Goal: Information Seeking & Learning: Understand process/instructions

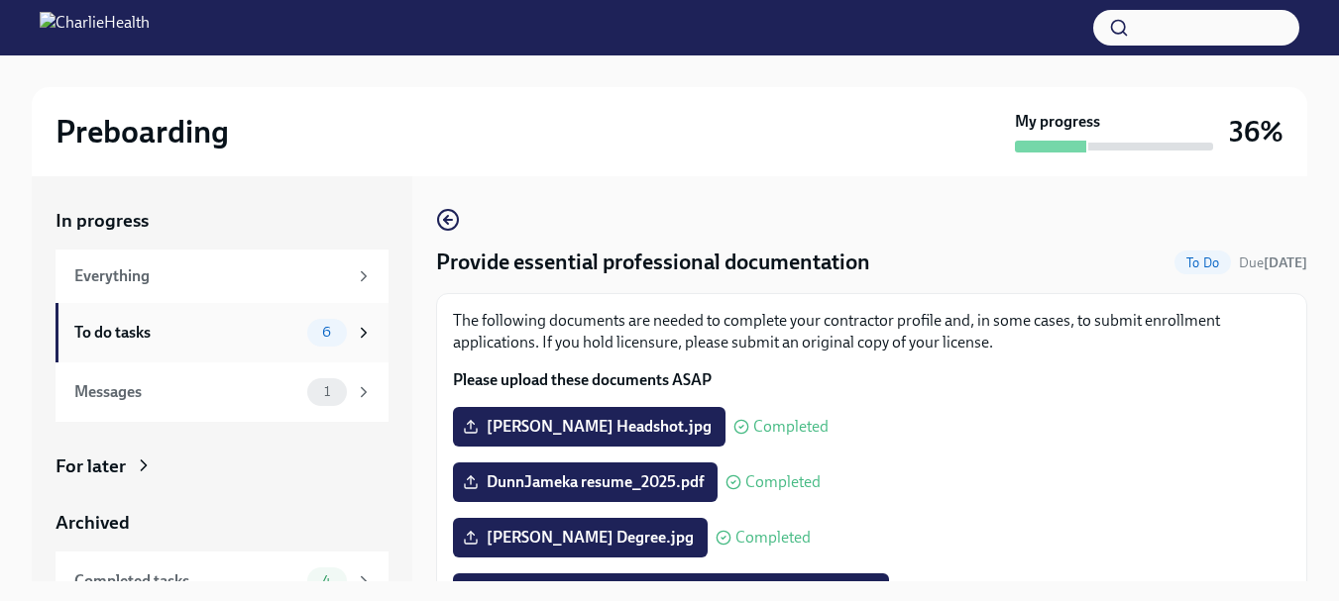
click at [310, 327] on span "6" at bounding box center [326, 332] width 33 height 15
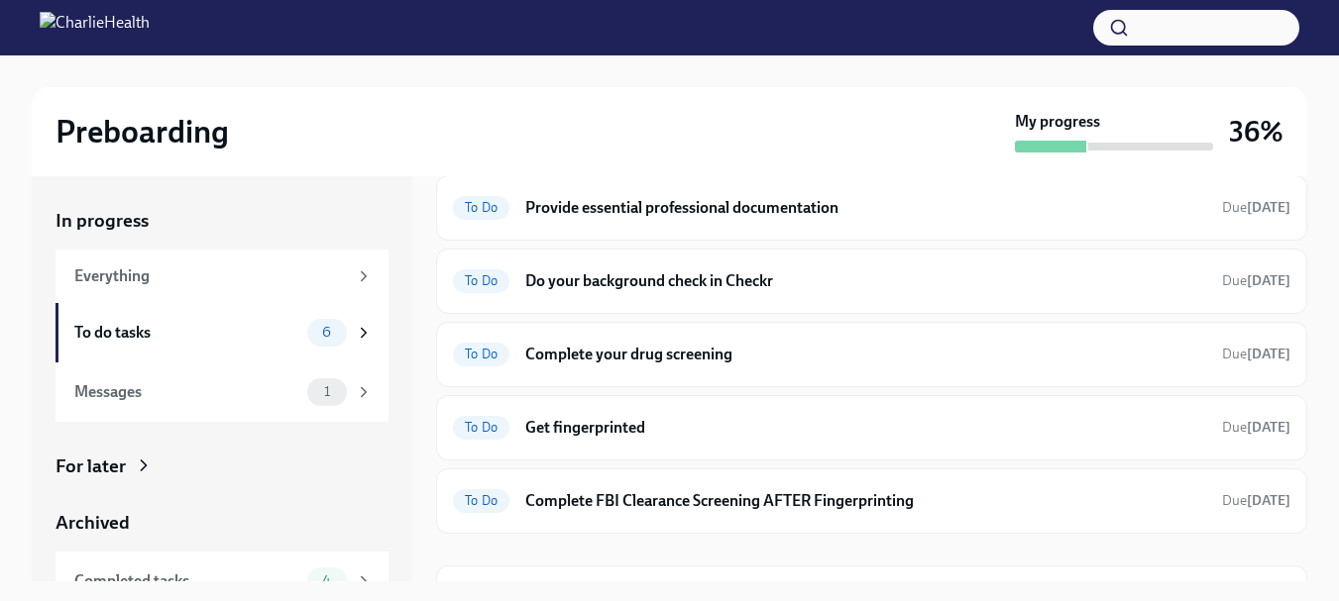
scroll to position [75, 0]
click at [711, 344] on h6 "Complete your drug screening" at bounding box center [865, 354] width 681 height 22
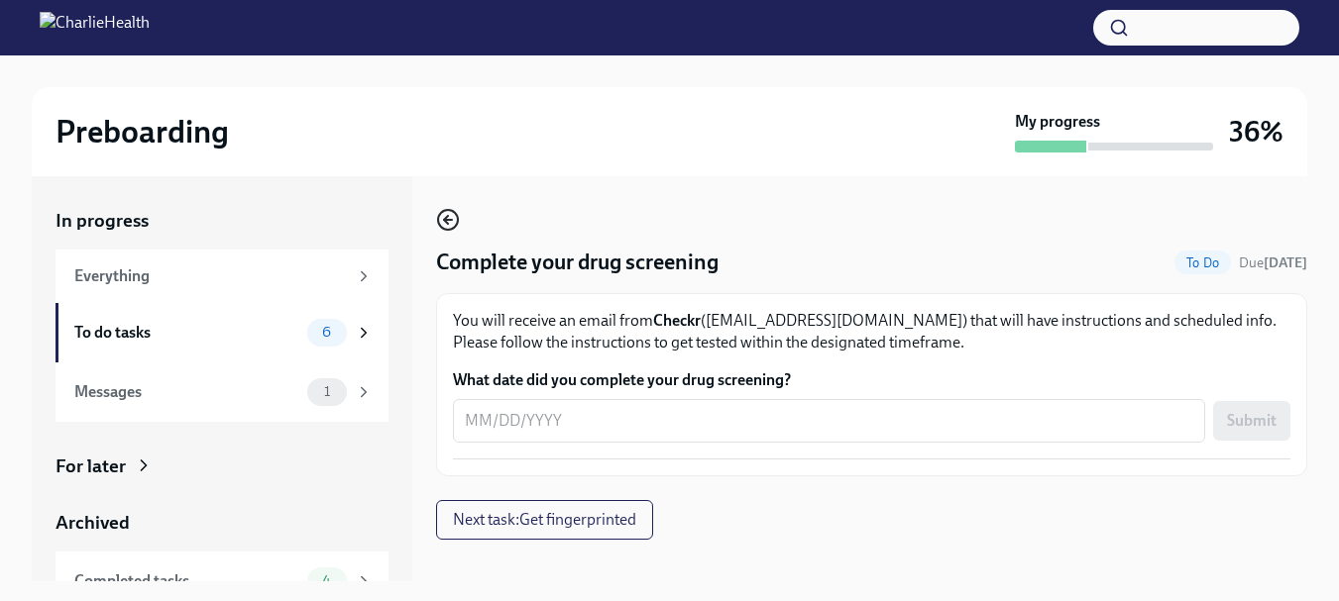
click at [446, 218] on icon "button" at bounding box center [446, 220] width 4 height 8
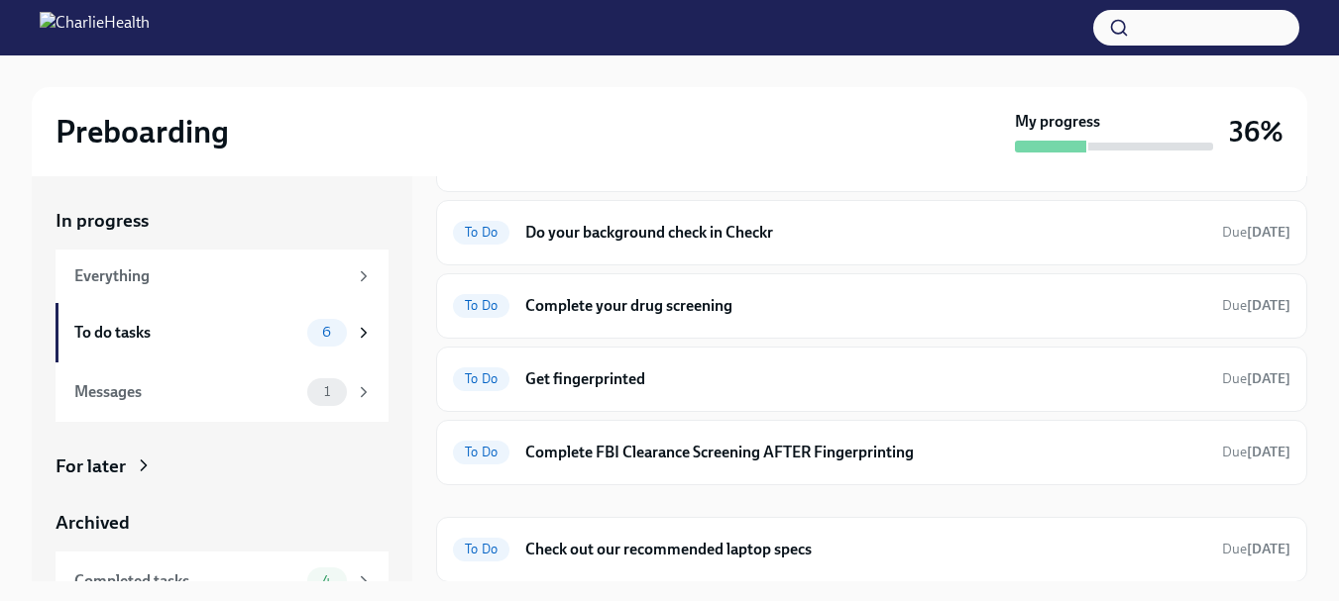
scroll to position [124, 0]
click at [719, 554] on h6 "Check out our recommended laptop specs" at bounding box center [865, 549] width 681 height 22
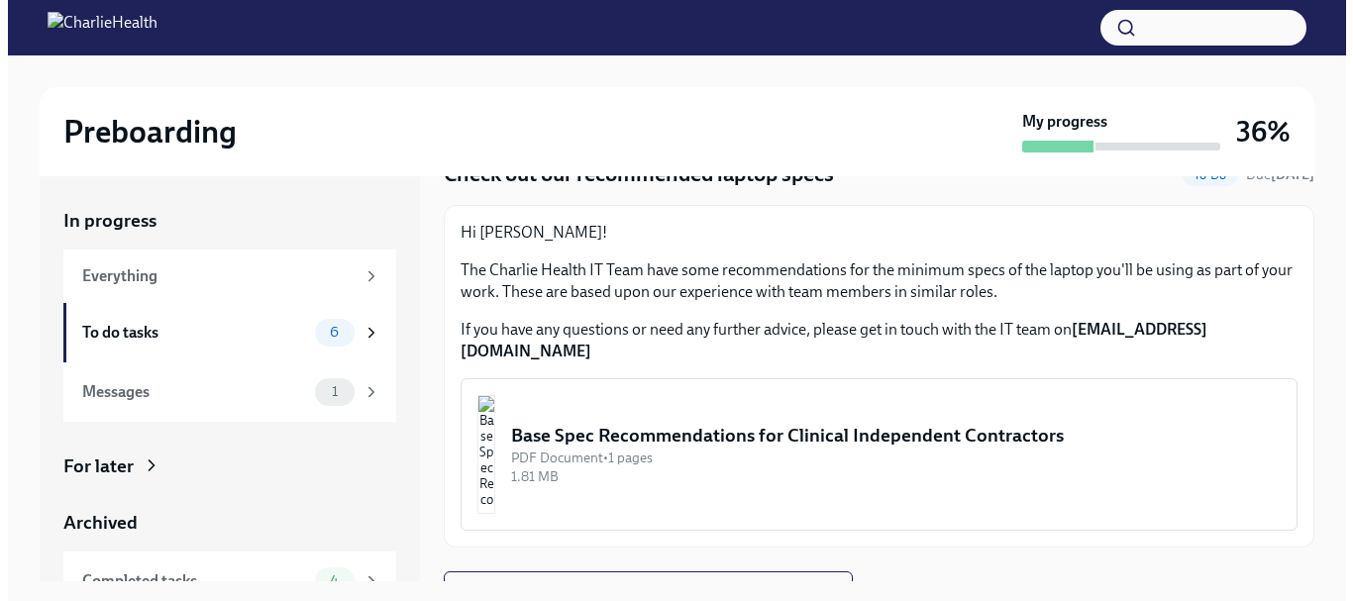
scroll to position [96, 0]
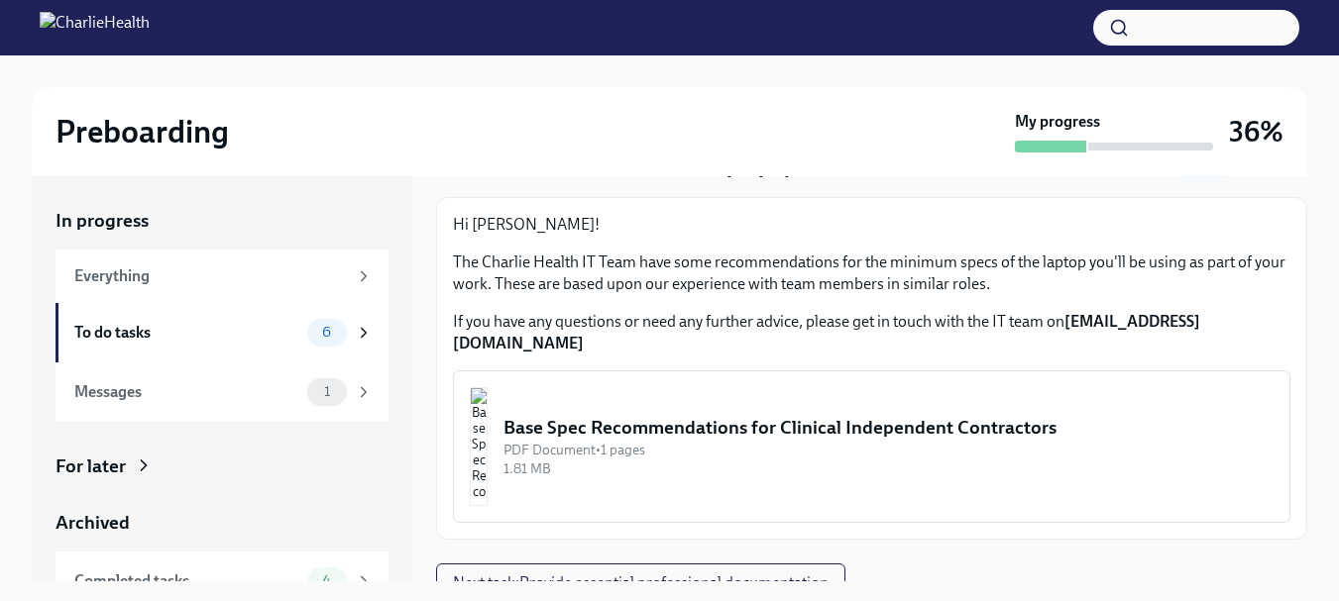
click at [863, 415] on div "Base Spec Recommendations for Clinical Independent Contractors" at bounding box center [888, 428] width 770 height 26
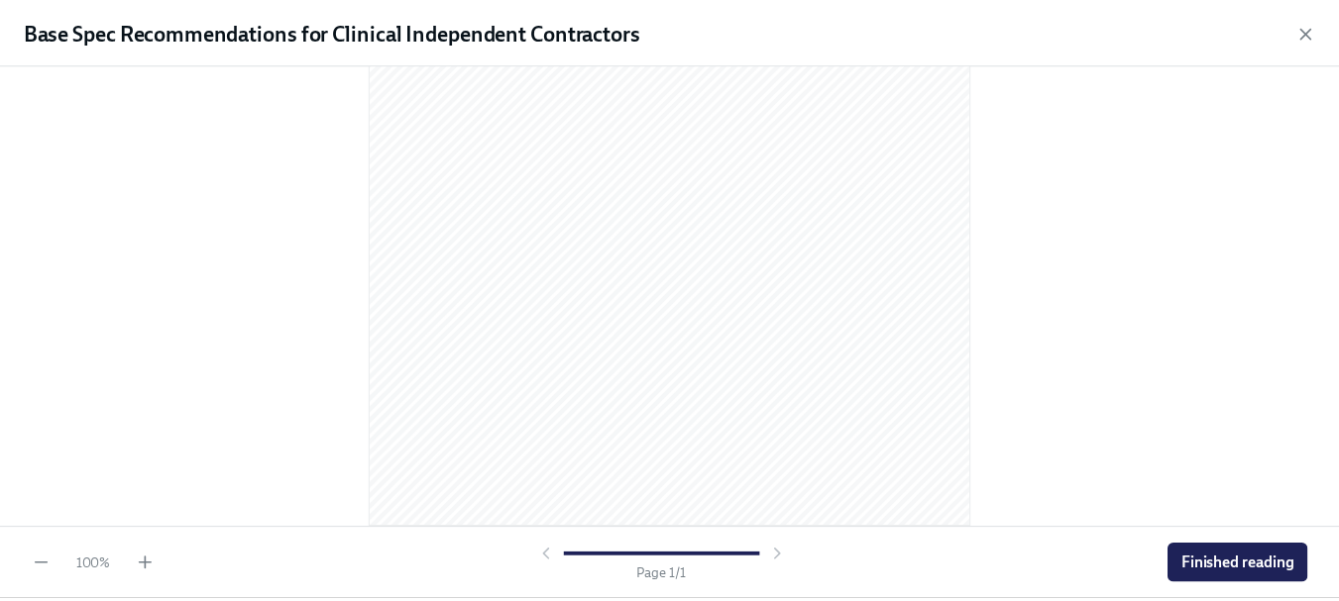
scroll to position [354, 0]
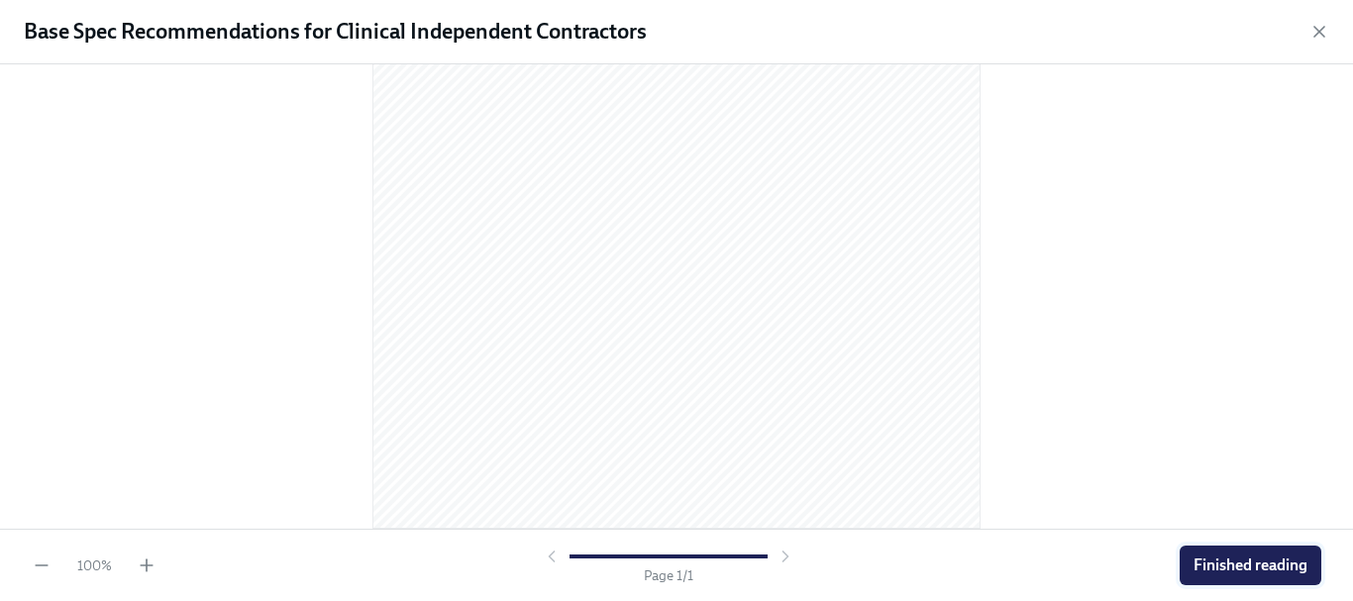
click at [1230, 563] on span "Finished reading" at bounding box center [1251, 566] width 114 height 20
